Goal: Information Seeking & Learning: Find contact information

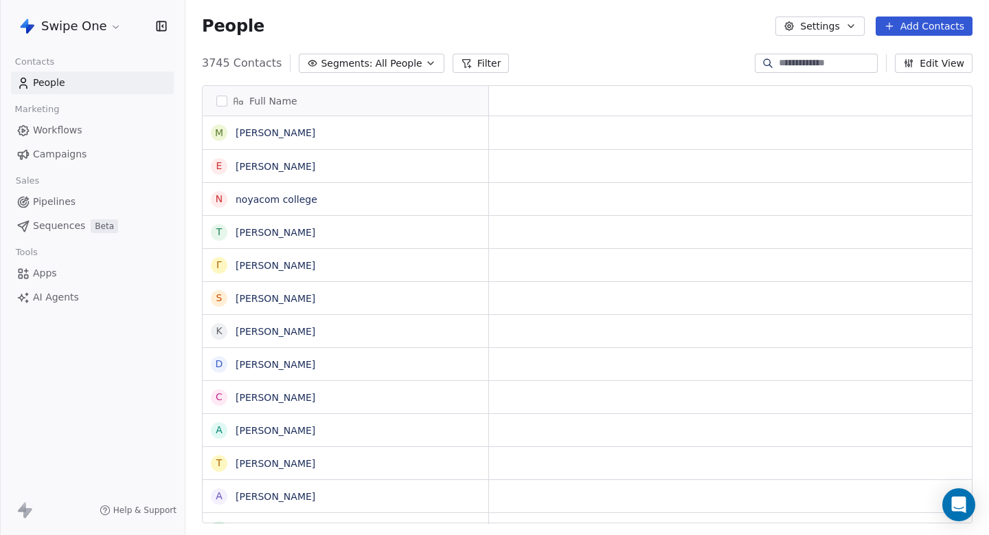
scroll to position [471, 804]
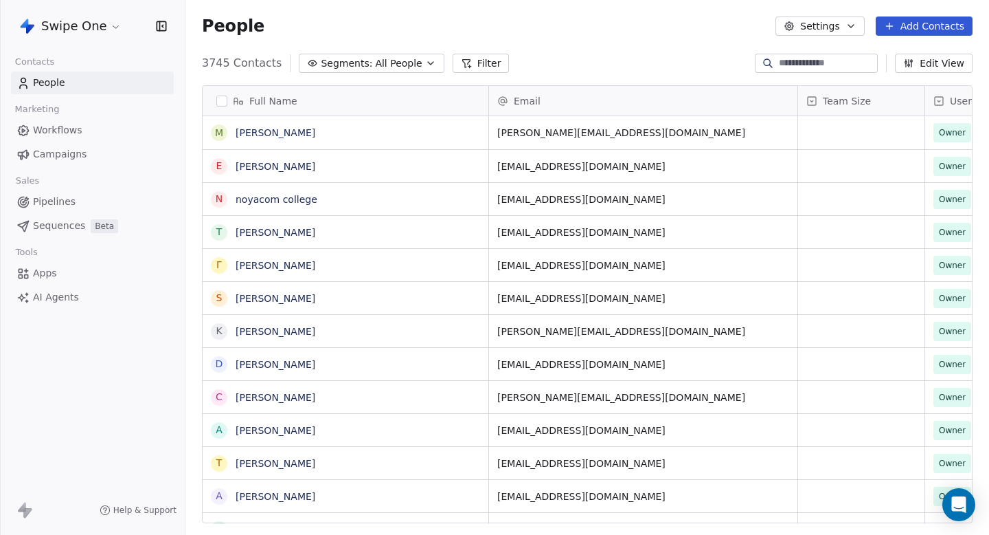
click at [89, 124] on link "Workflows" at bounding box center [92, 130] width 163 height 23
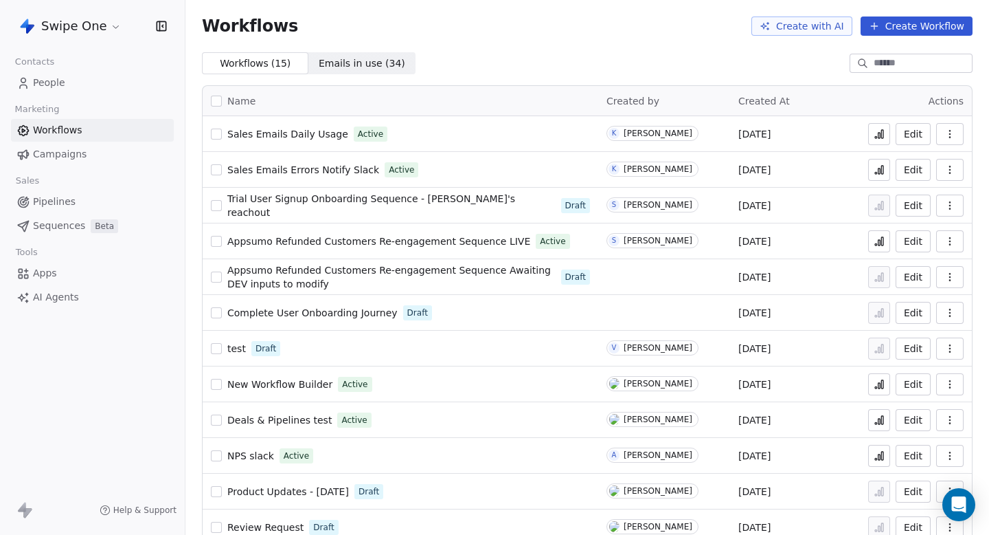
click at [61, 93] on link "People" at bounding box center [92, 82] width 163 height 23
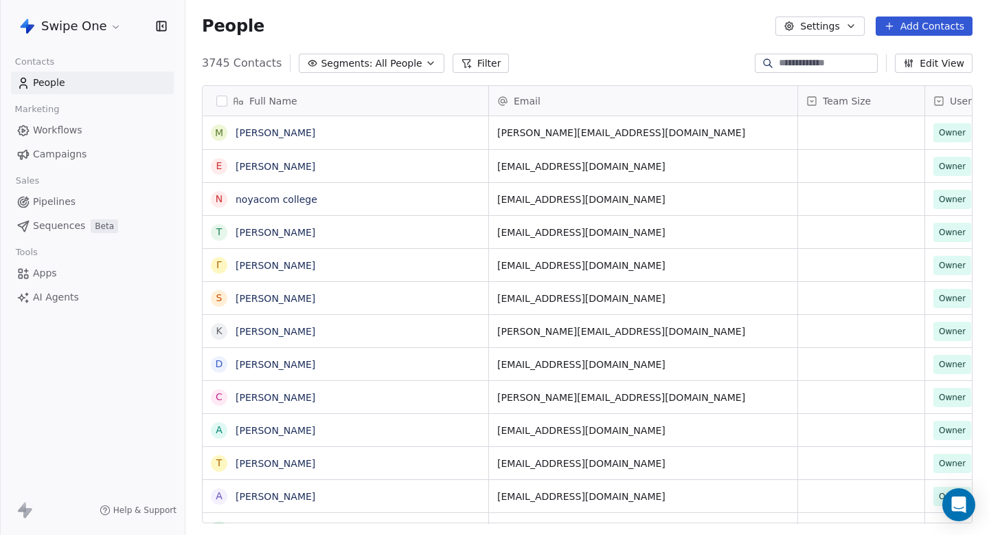
scroll to position [471, 804]
click at [276, 131] on link "Mariah Moody" at bounding box center [276, 132] width 80 height 11
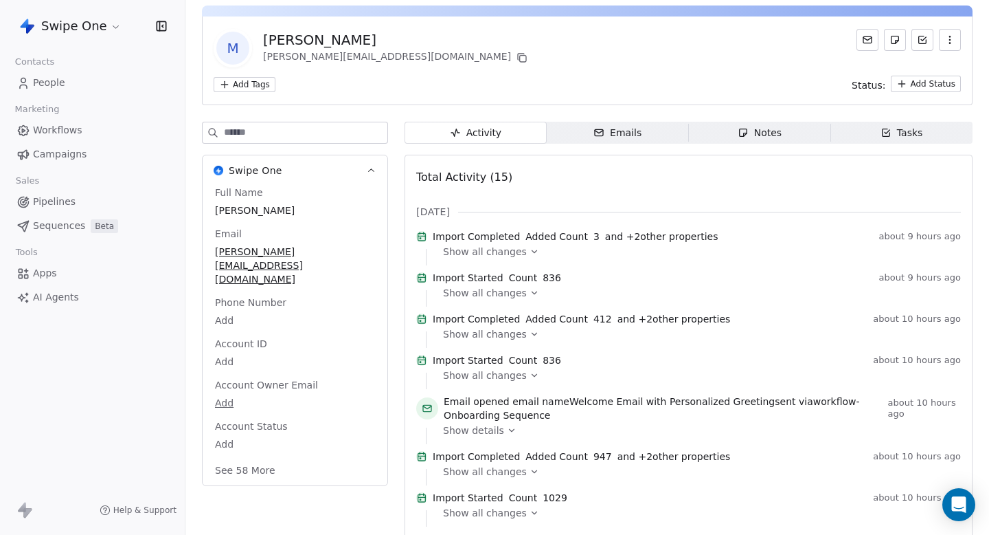
scroll to position [42, 0]
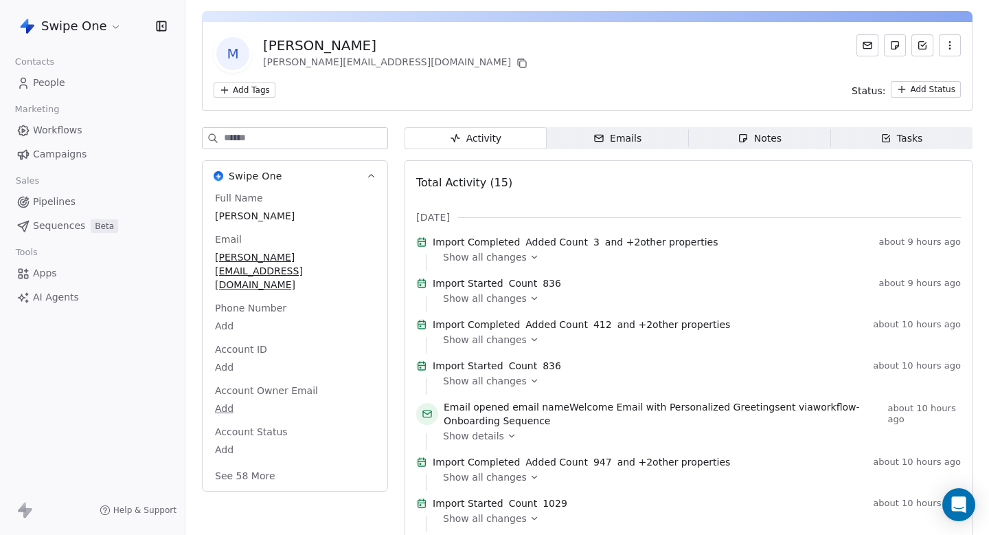
click at [530, 344] on icon at bounding box center [535, 340] width 10 height 10
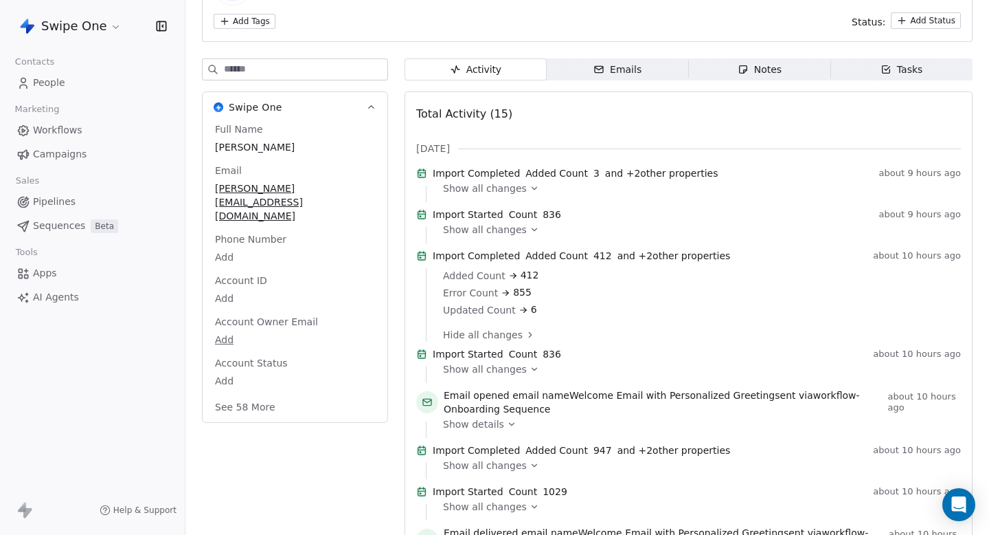
scroll to position [4, 0]
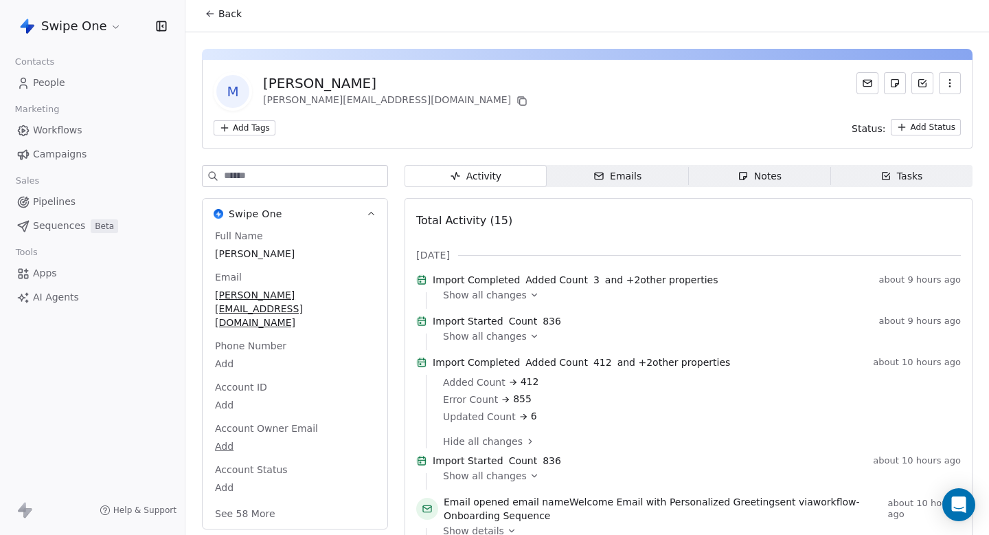
click at [498, 350] on div "Show all changes" at bounding box center [697, 341] width 508 height 16
click at [510, 333] on div "Import Started Count 836 about 9 hours ago" at bounding box center [688, 323] width 545 height 19
click at [67, 86] on link "People" at bounding box center [92, 82] width 163 height 23
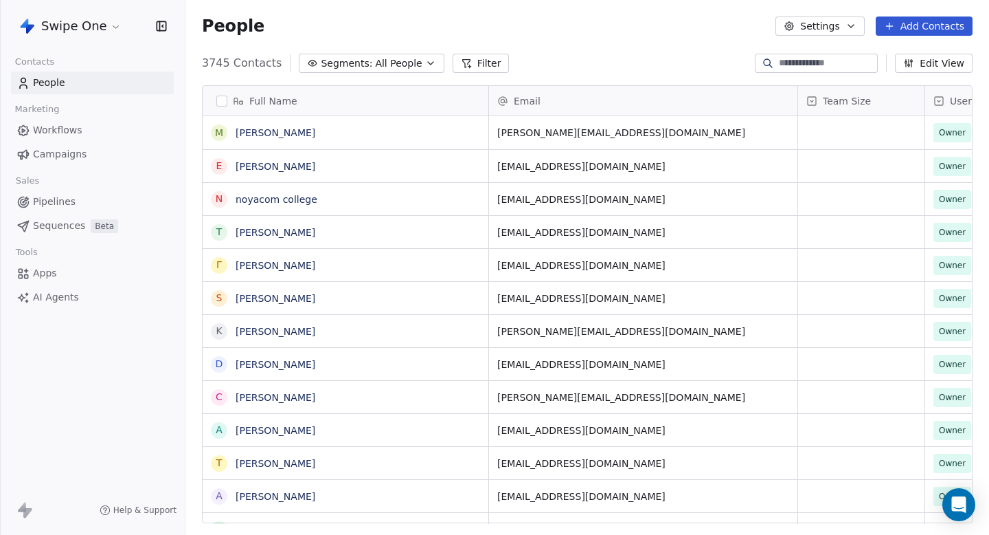
scroll to position [471, 804]
click at [264, 129] on link "Mariah Moody" at bounding box center [276, 132] width 80 height 11
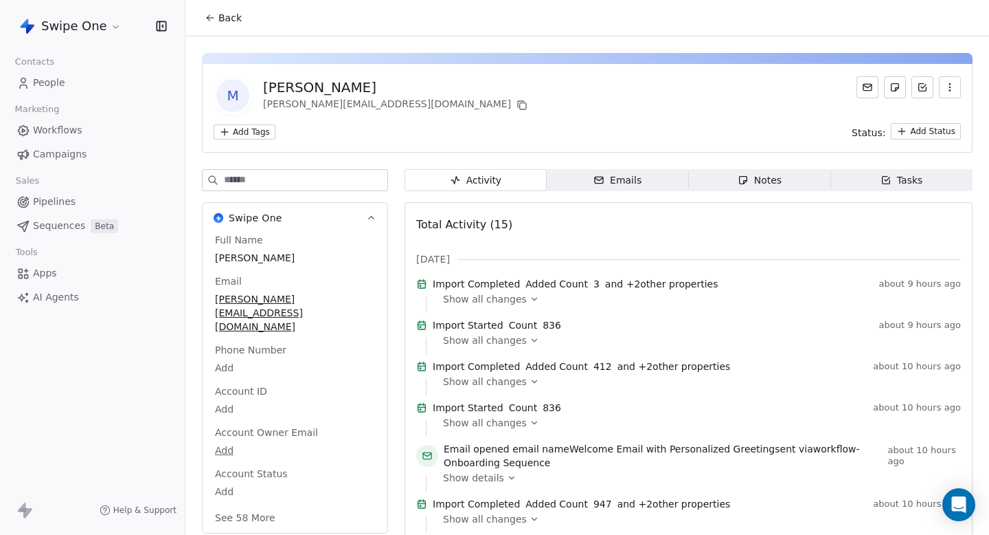
click at [216, 25] on button "Back" at bounding box center [224, 17] width 54 height 25
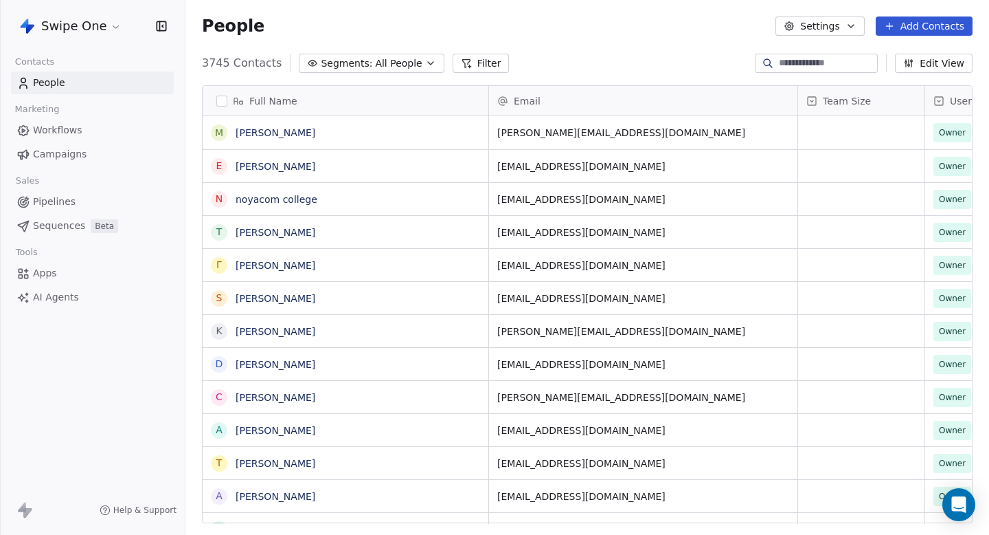
scroll to position [471, 804]
click at [280, 167] on link "Edward Ajaeb" at bounding box center [276, 166] width 80 height 11
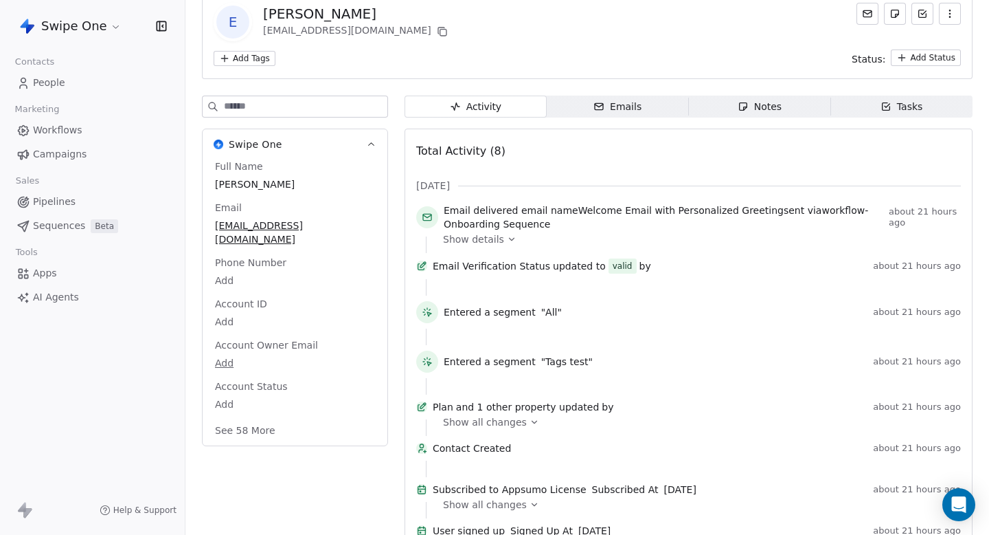
scroll to position [75, 0]
click at [520, 427] on div "Show all changes" at bounding box center [697, 421] width 508 height 14
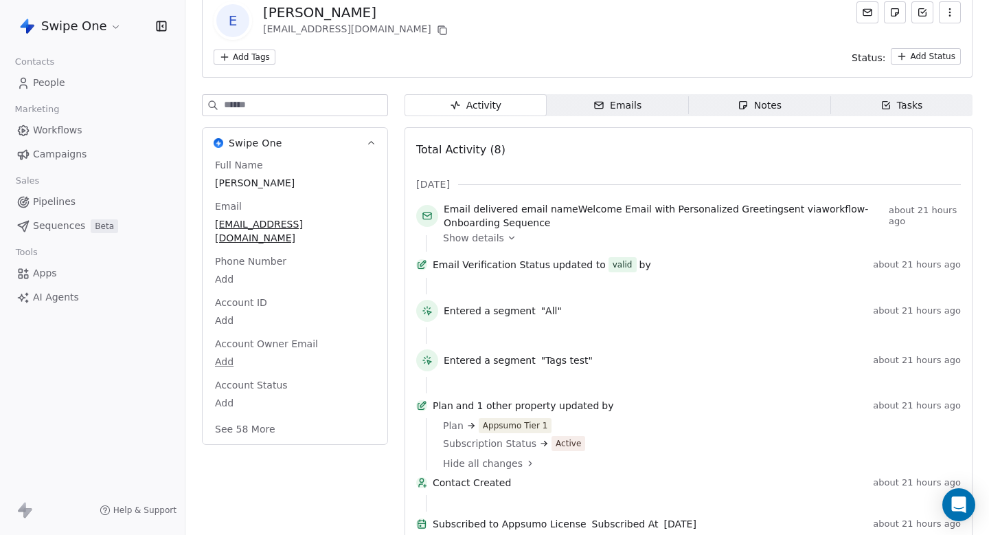
scroll to position [175, 0]
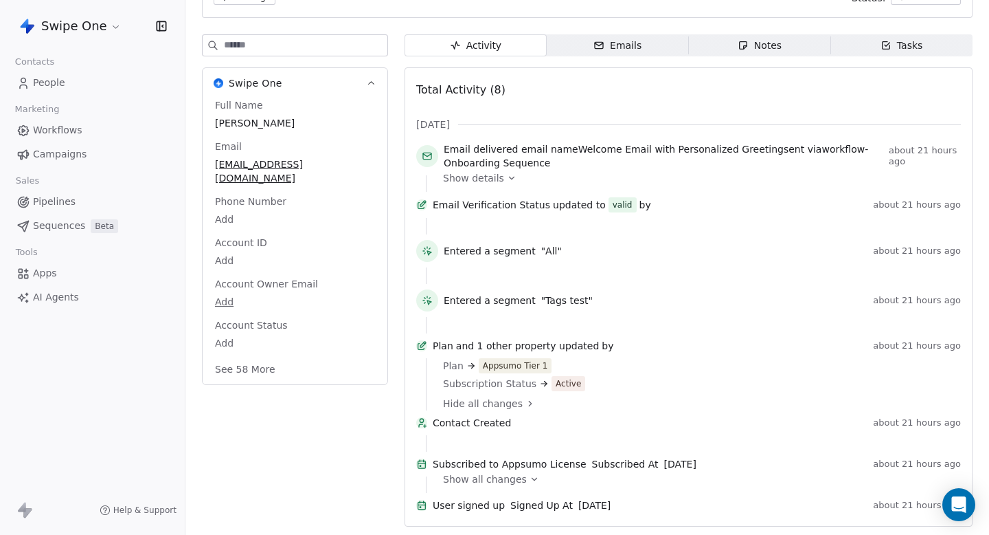
click at [78, 127] on span "Workflows" at bounding box center [57, 130] width 49 height 14
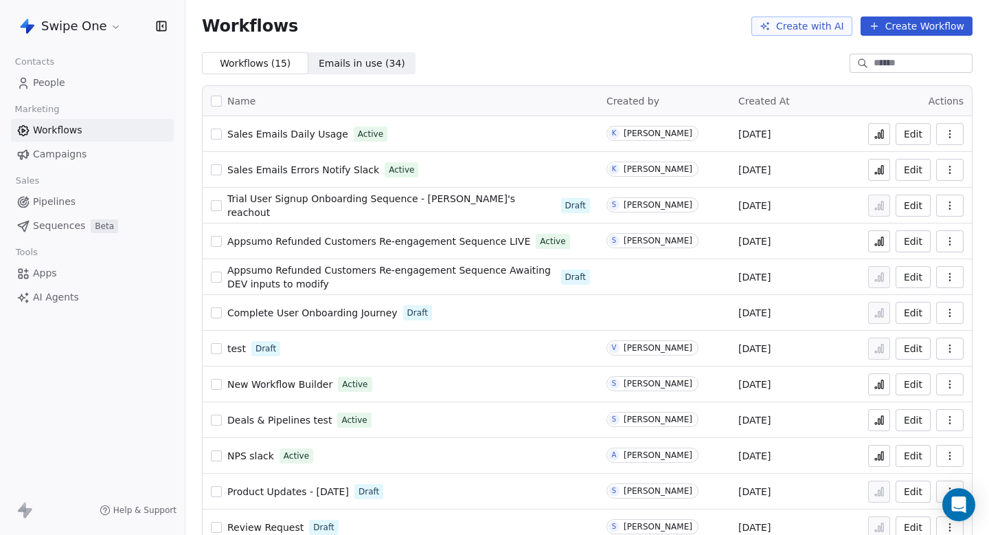
click at [88, 77] on link "People" at bounding box center [92, 82] width 163 height 23
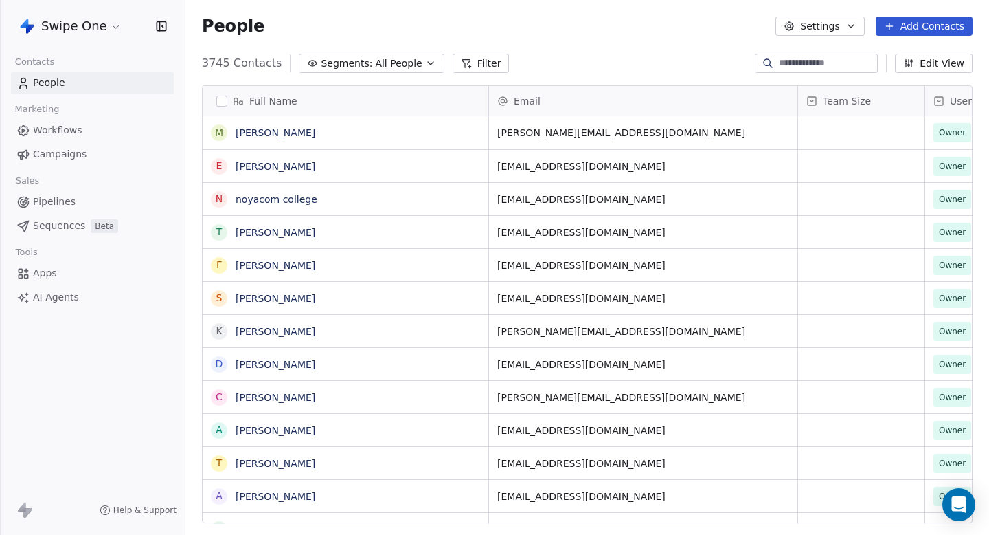
scroll to position [471, 804]
click at [78, 136] on span "Workflows" at bounding box center [57, 130] width 49 height 14
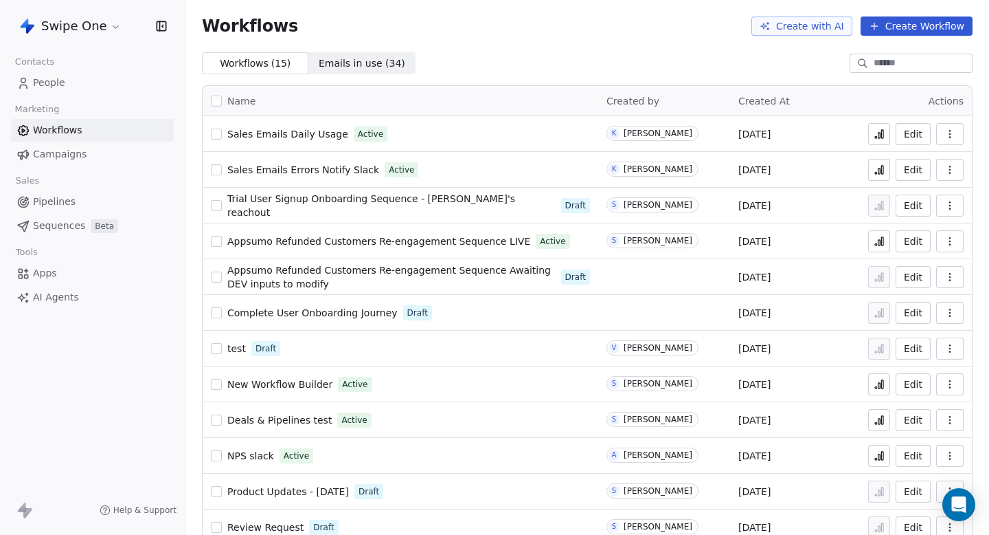
click at [886, 137] on button at bounding box center [880, 134] width 22 height 22
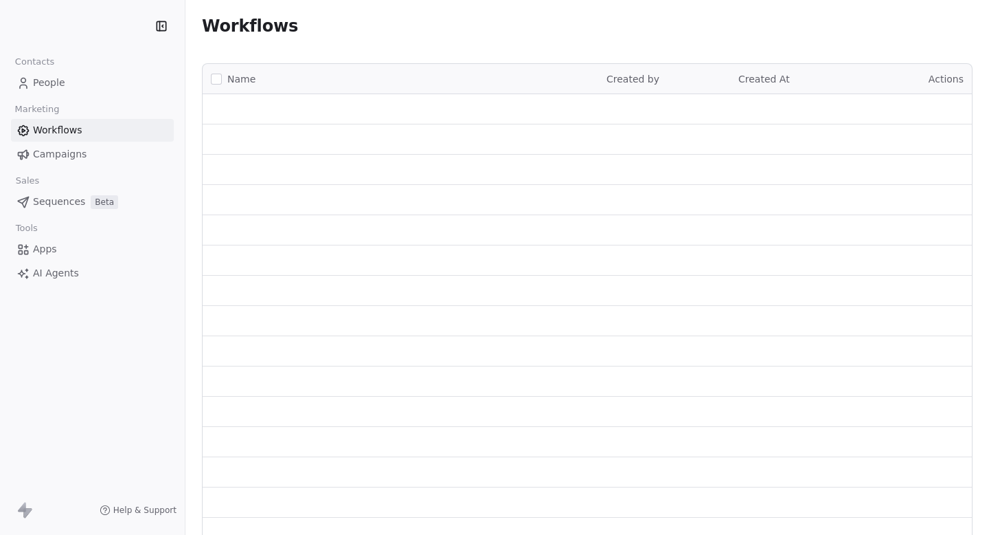
click at [76, 89] on link "People" at bounding box center [92, 82] width 163 height 23
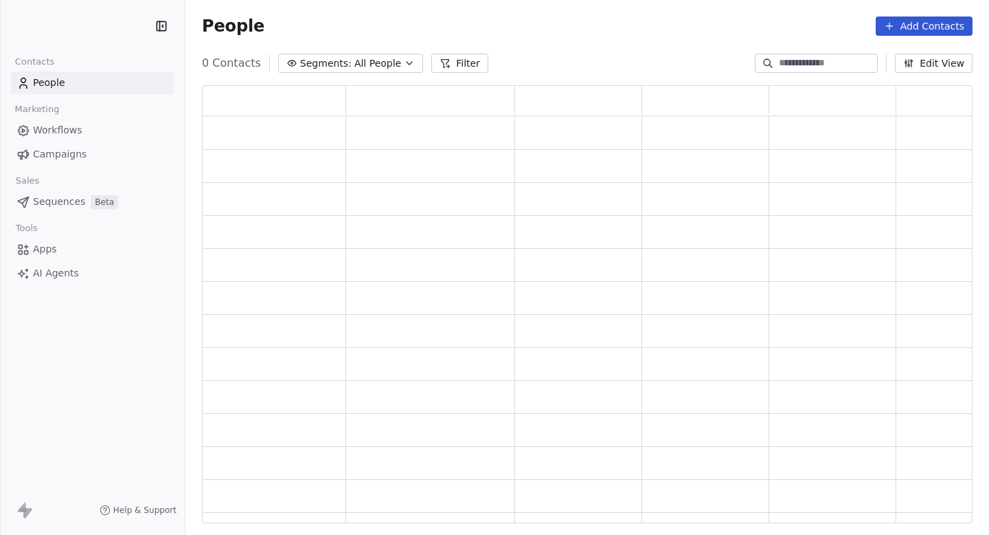
scroll to position [438, 771]
click at [818, 58] on input at bounding box center [827, 63] width 96 height 14
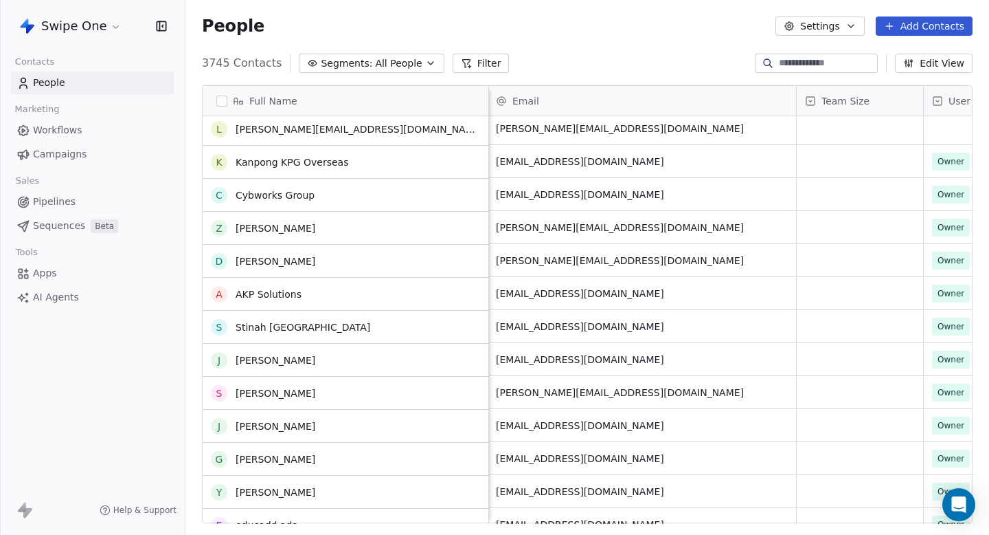
scroll to position [0, 0]
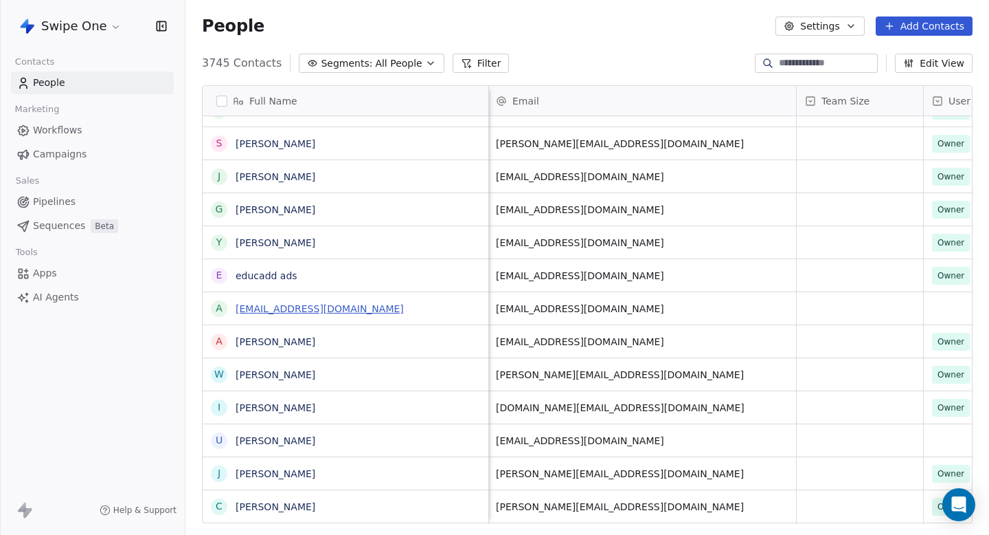
click at [313, 305] on link "ankur@corporateshiksha.in" at bounding box center [320, 308] width 168 height 11
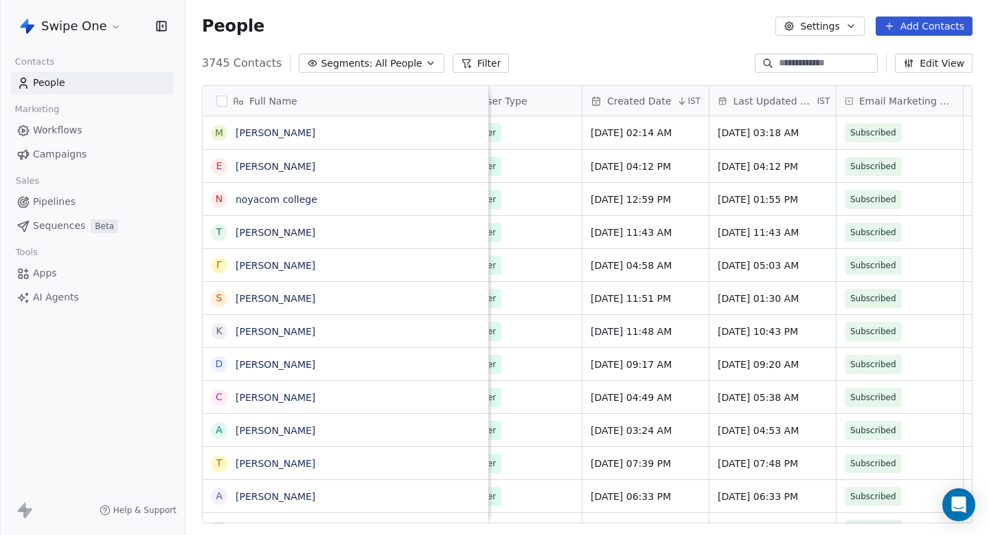
click at [818, 104] on span "IST" at bounding box center [824, 101] width 13 height 11
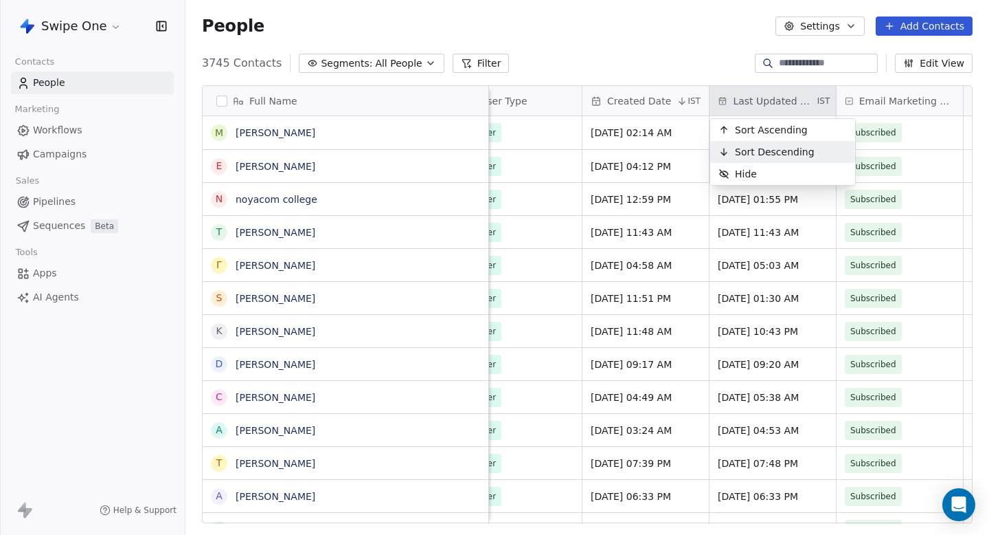
click at [805, 151] on span "Sort Descending" at bounding box center [775, 152] width 80 height 14
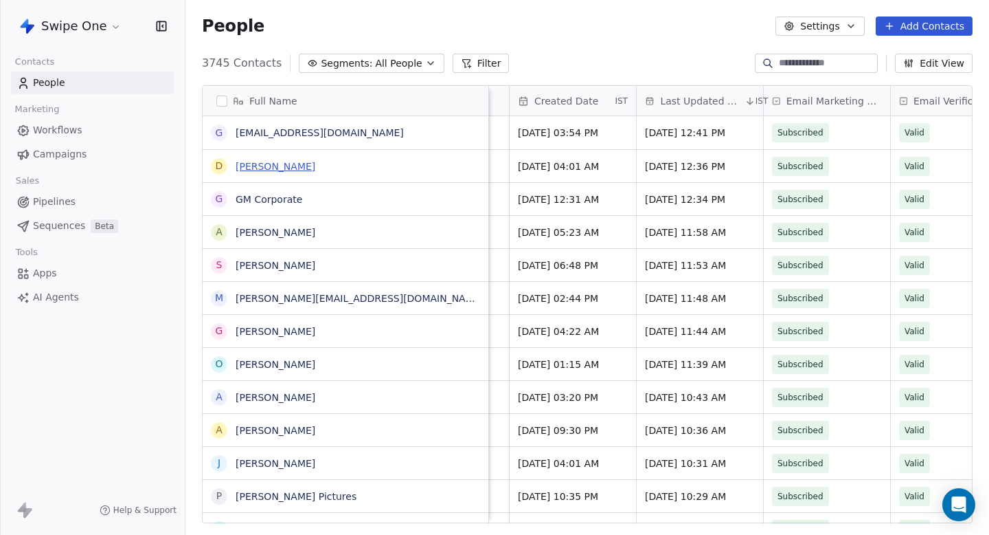
click at [273, 168] on link "Dyah Kane" at bounding box center [276, 166] width 80 height 11
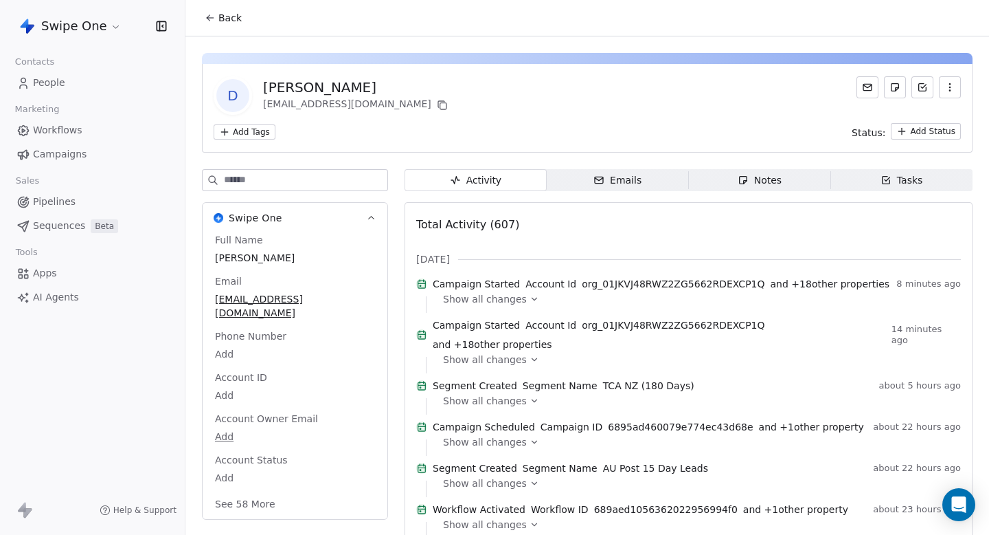
click at [221, 16] on span "Back" at bounding box center [230, 18] width 23 height 14
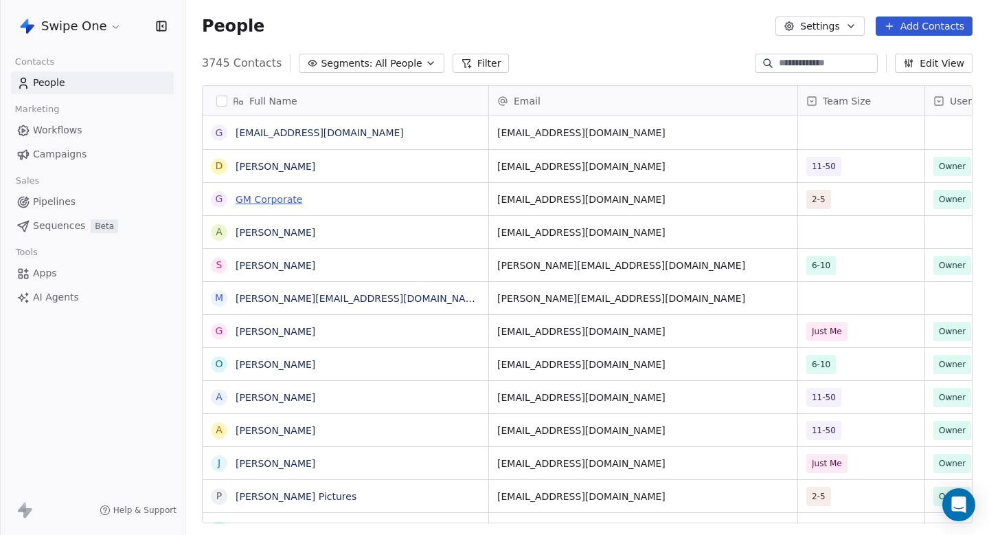
click at [283, 201] on link "GM Corporate" at bounding box center [269, 199] width 67 height 11
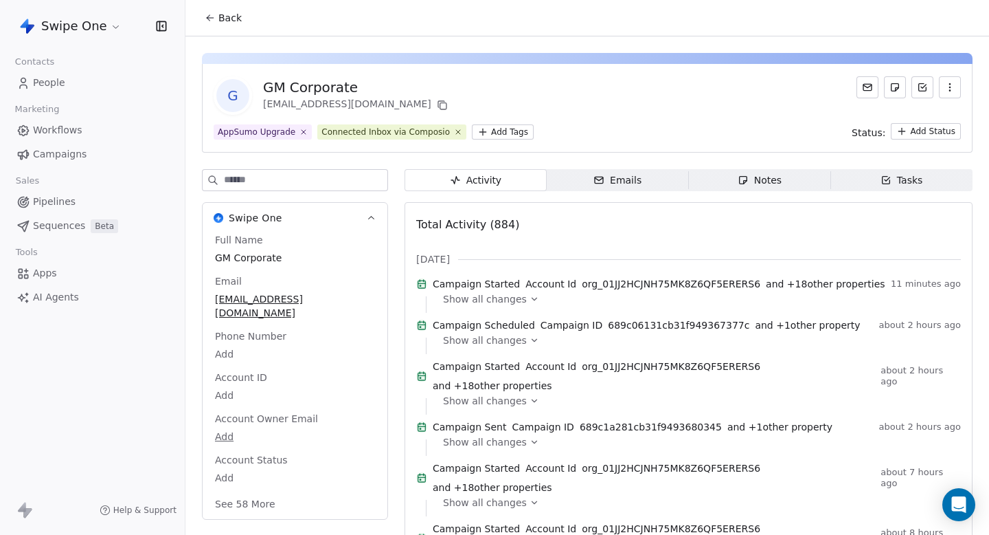
click at [217, 20] on button "Back" at bounding box center [224, 17] width 54 height 25
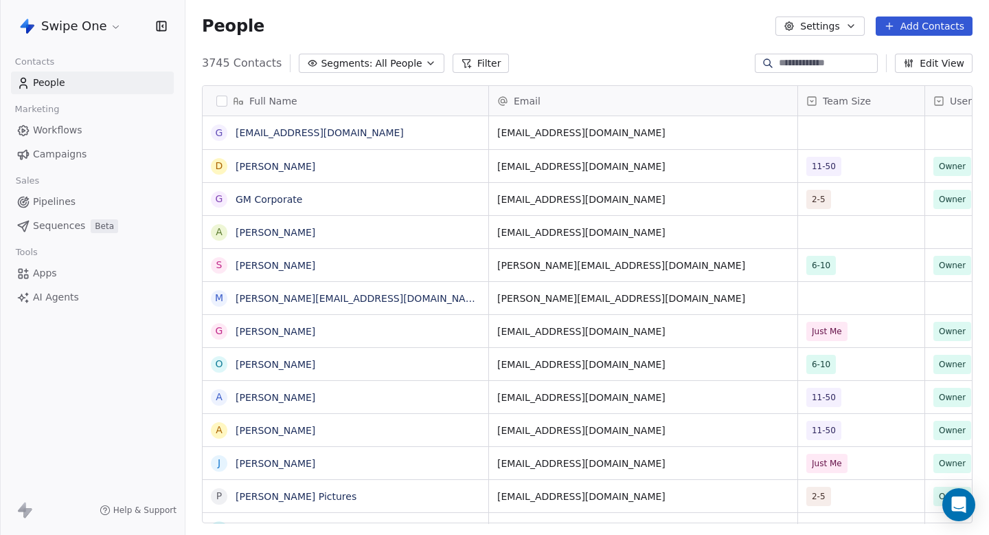
click at [787, 58] on input at bounding box center [827, 63] width 96 height 14
type input "*"
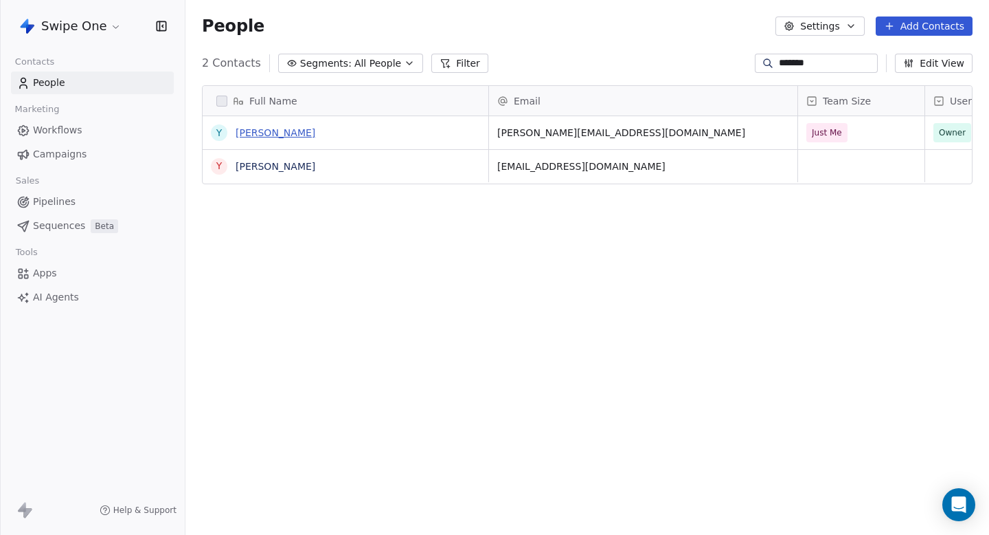
type input "*******"
click at [282, 137] on link "Yannick Daudelin" at bounding box center [276, 132] width 80 height 11
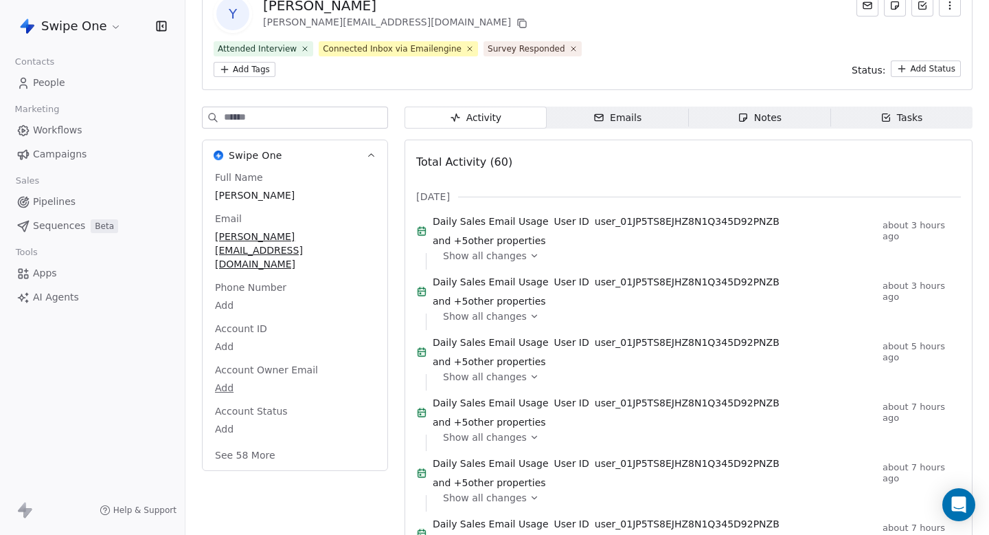
click at [491, 251] on span "Show all changes" at bounding box center [485, 256] width 84 height 14
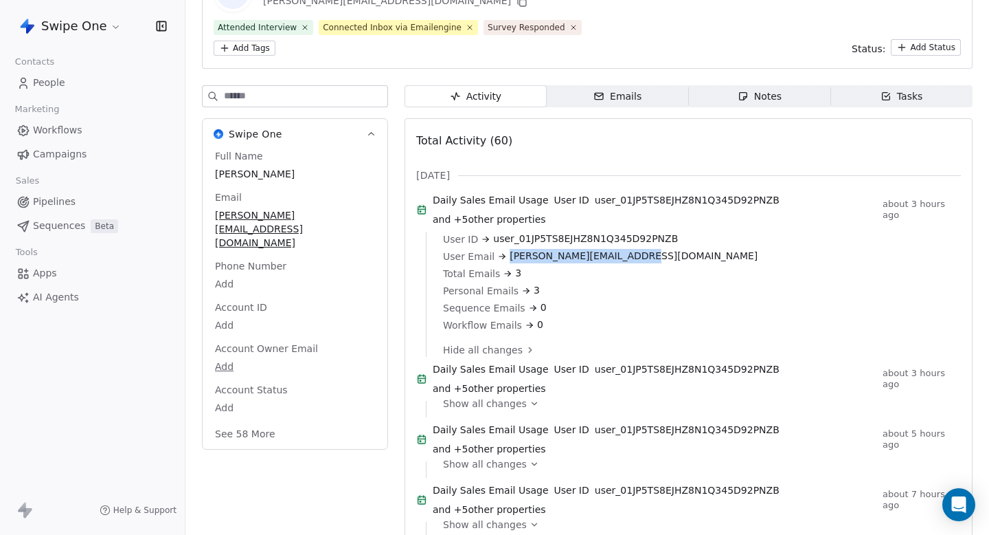
drag, startPoint x: 506, startPoint y: 256, endPoint x: 660, endPoint y: 254, distance: 153.9
click at [661, 255] on div "User Email yannick@daudelinphoto.com" at bounding box center [697, 256] width 508 height 14
copy span "yannick@daudelinphoto.com"
